Goal: Information Seeking & Learning: Check status

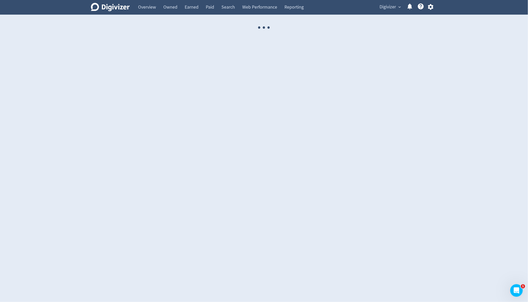
select select "USER"
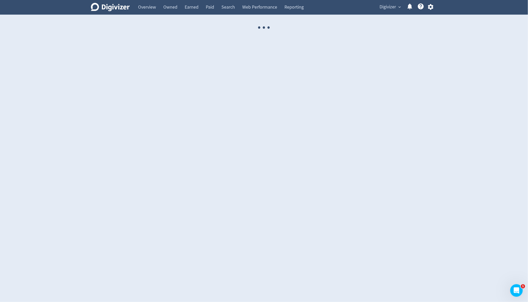
select select "USER"
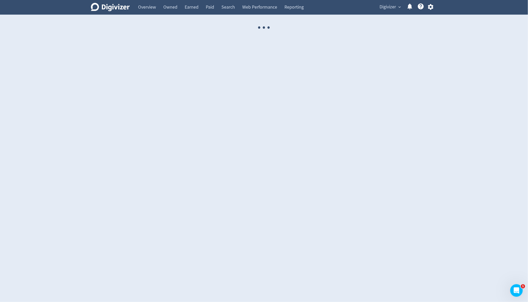
select select "USER"
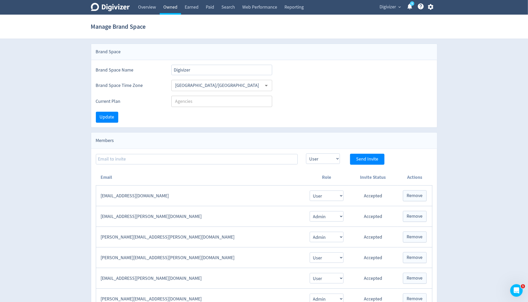
click at [166, 11] on link "Owned" at bounding box center [170, 7] width 21 height 15
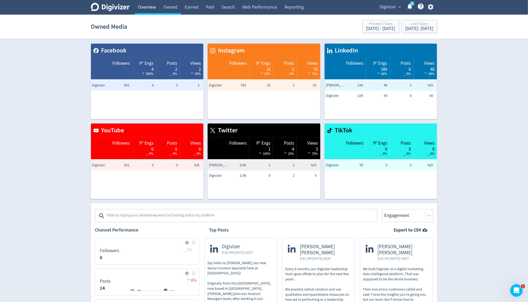
click at [149, 9] on link "Overview" at bounding box center [146, 7] width 25 height 15
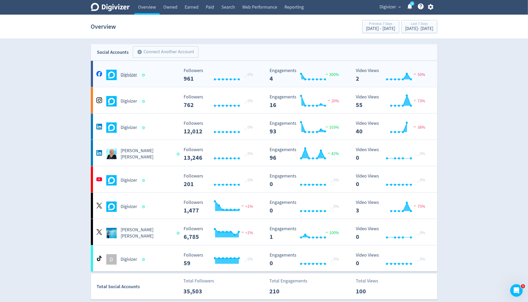
click at [135, 78] on div "Digivizer" at bounding box center [137, 75] width 84 height 10
click at [127, 103] on h5 "Digivizer" at bounding box center [129, 101] width 16 height 6
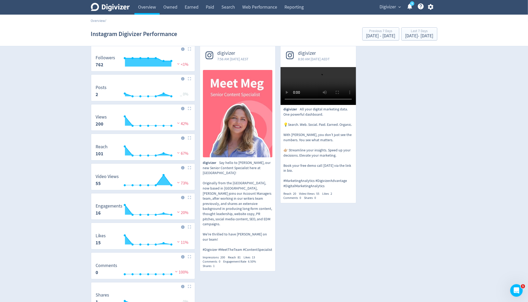
scroll to position [27, 0]
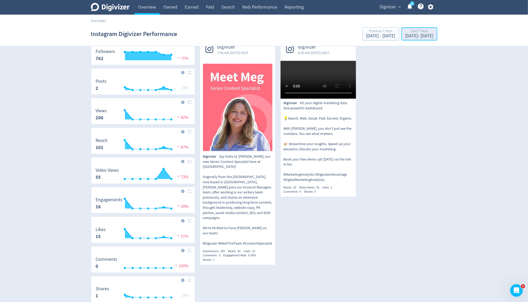
click at [406, 36] on div "[DATE] - [DATE]" at bounding box center [420, 36] width 28 height 5
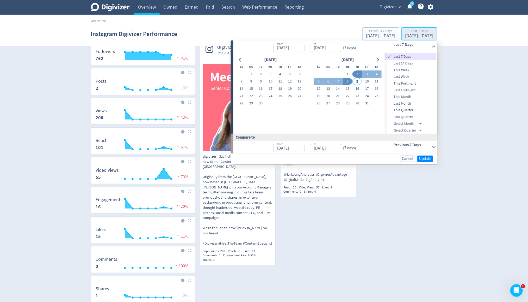
type input "[DATE]"
click at [405, 101] on span "Last Month" at bounding box center [411, 104] width 52 height 6
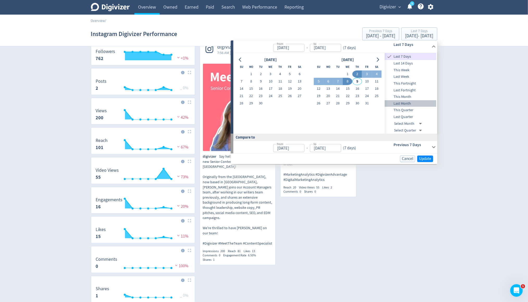
type input "[DATE]"
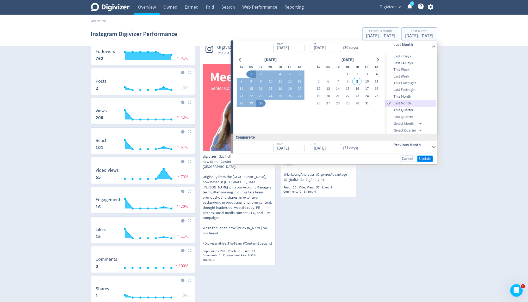
click at [426, 159] on span "Update" at bounding box center [425, 159] width 12 height 4
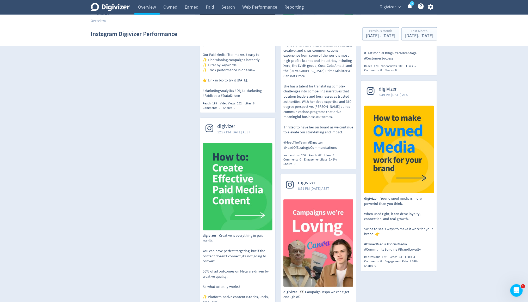
scroll to position [303, 0]
